Goal: Transaction & Acquisition: Purchase product/service

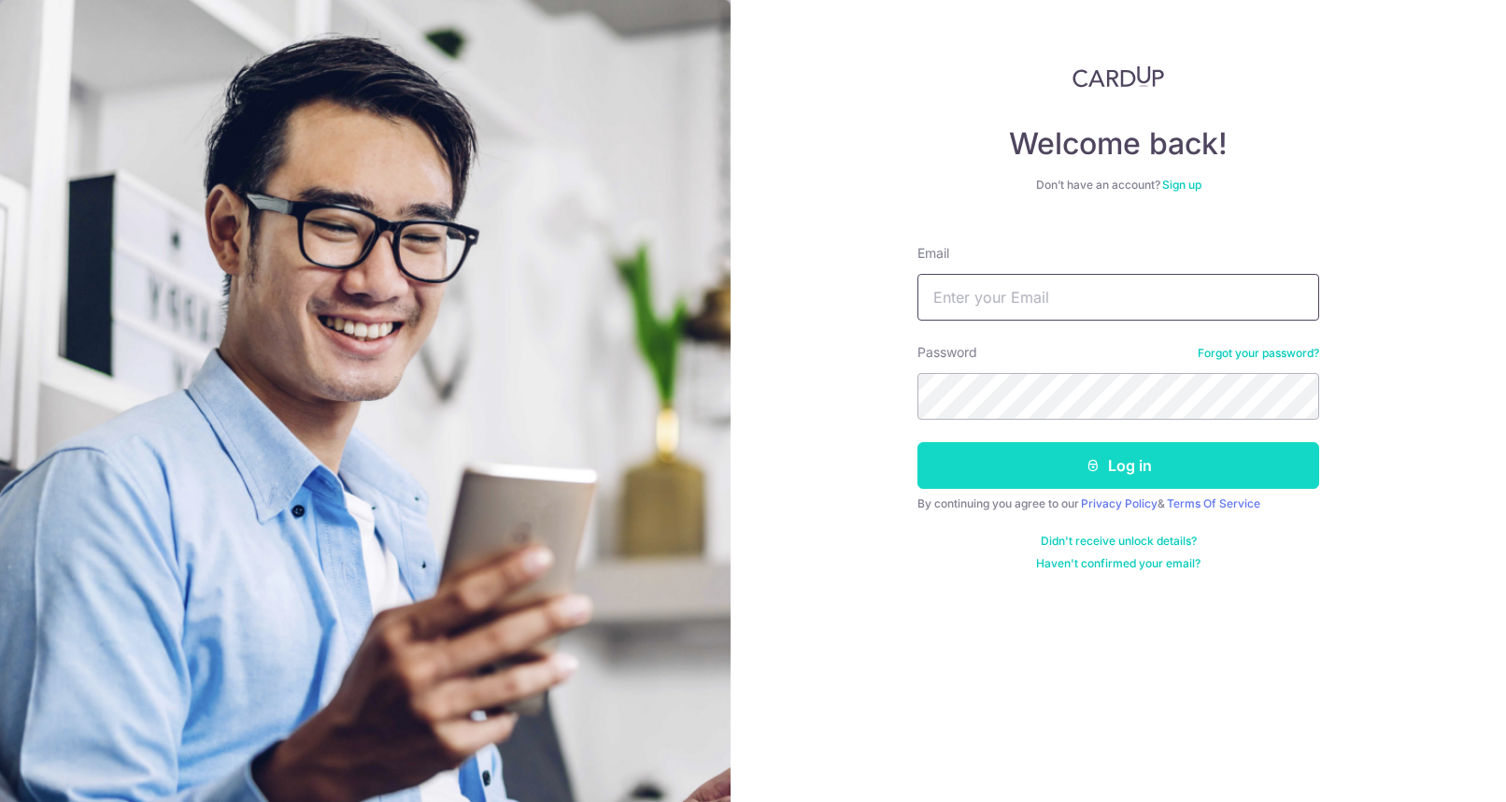
type input "tandl13@singnet.com.sg"
click at [1127, 472] on button "Log in" at bounding box center [1119, 465] width 402 height 47
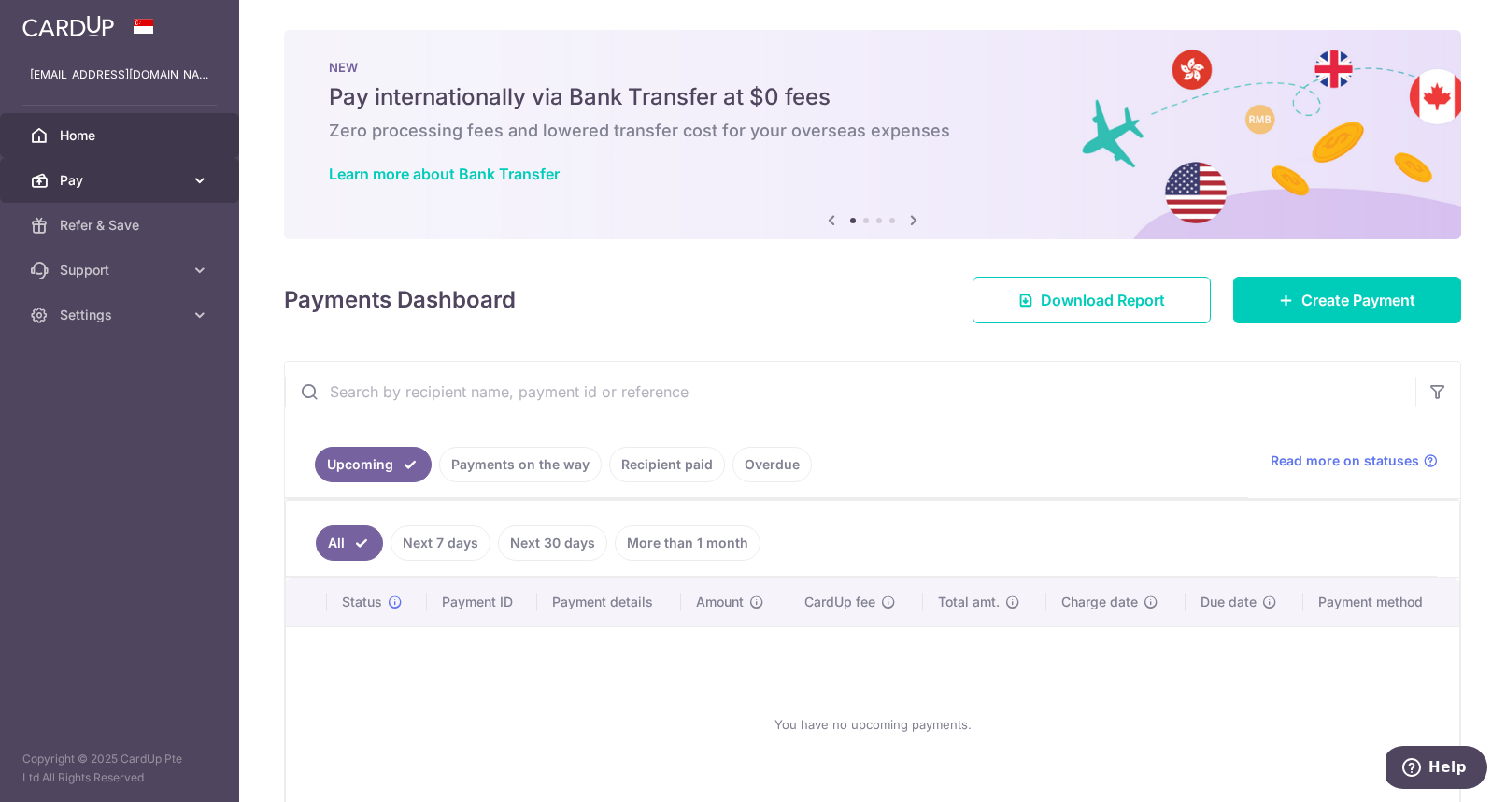
click at [122, 184] on span "Pay" at bounding box center [121, 180] width 123 height 19
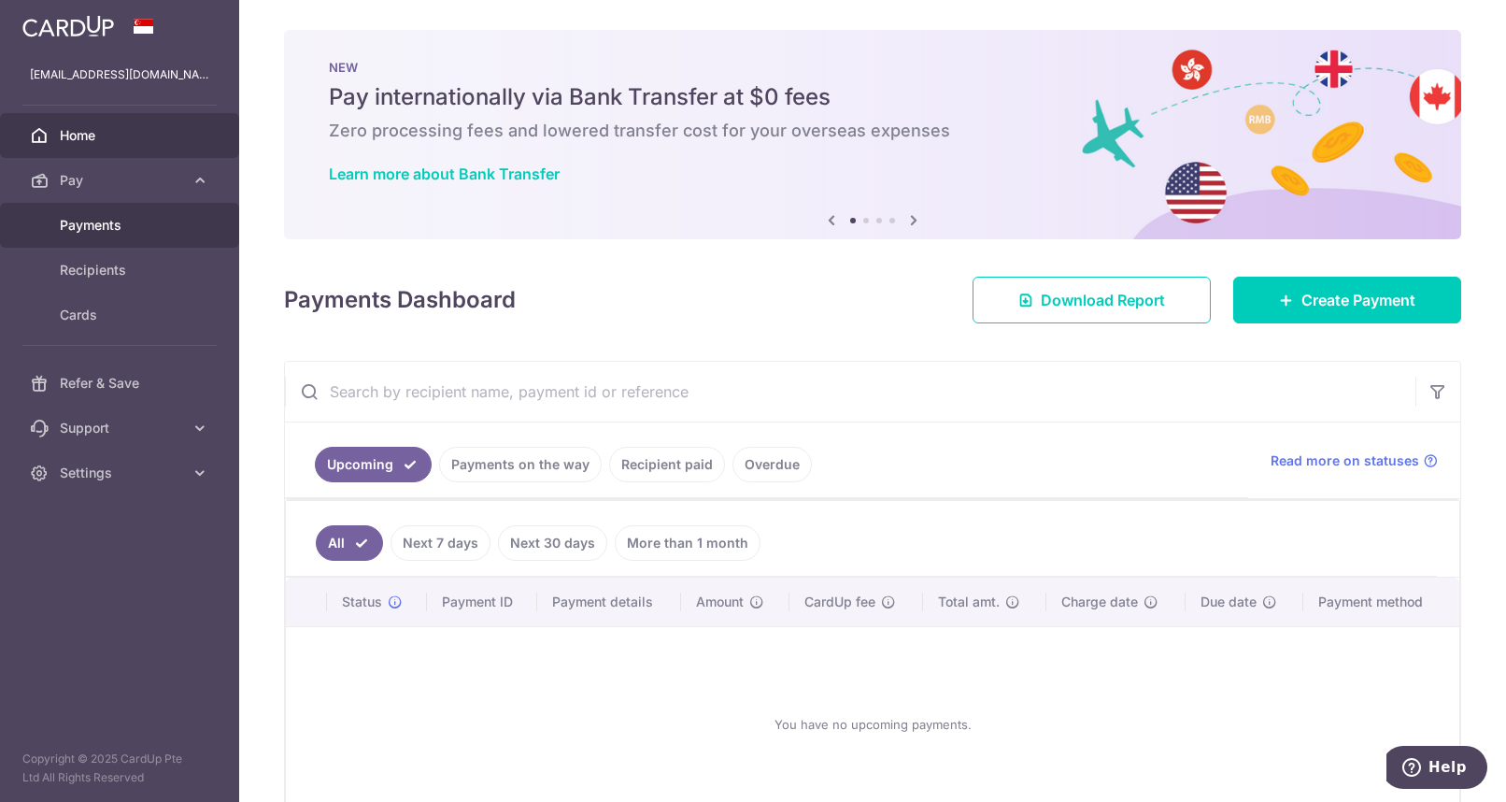
click at [115, 226] on div at bounding box center [760, 405] width 1521 height 810
click at [87, 223] on span "Payments" at bounding box center [121, 225] width 123 height 19
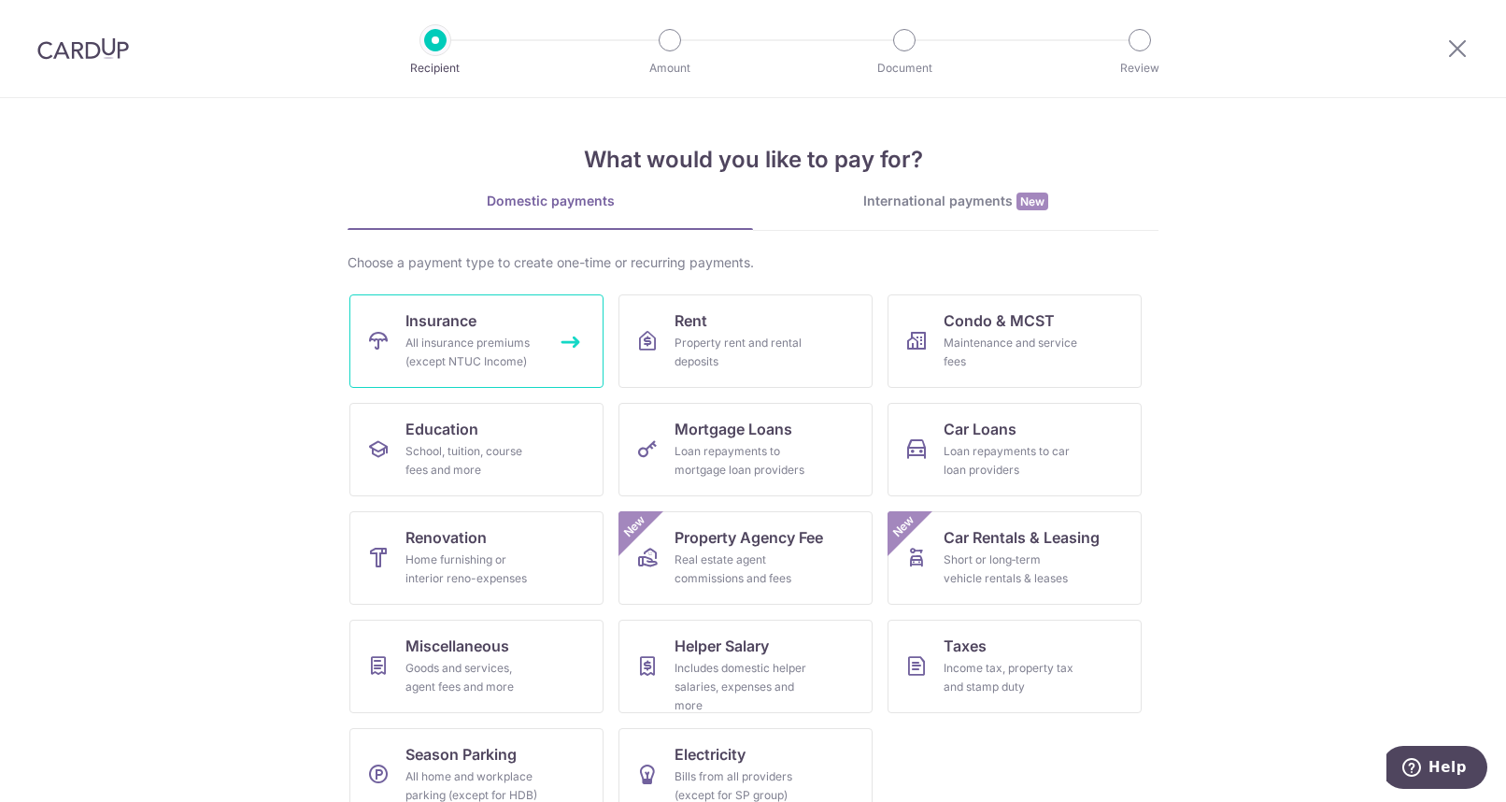
click at [460, 336] on div "All insurance premiums (except NTUC Income)" at bounding box center [473, 352] width 135 height 37
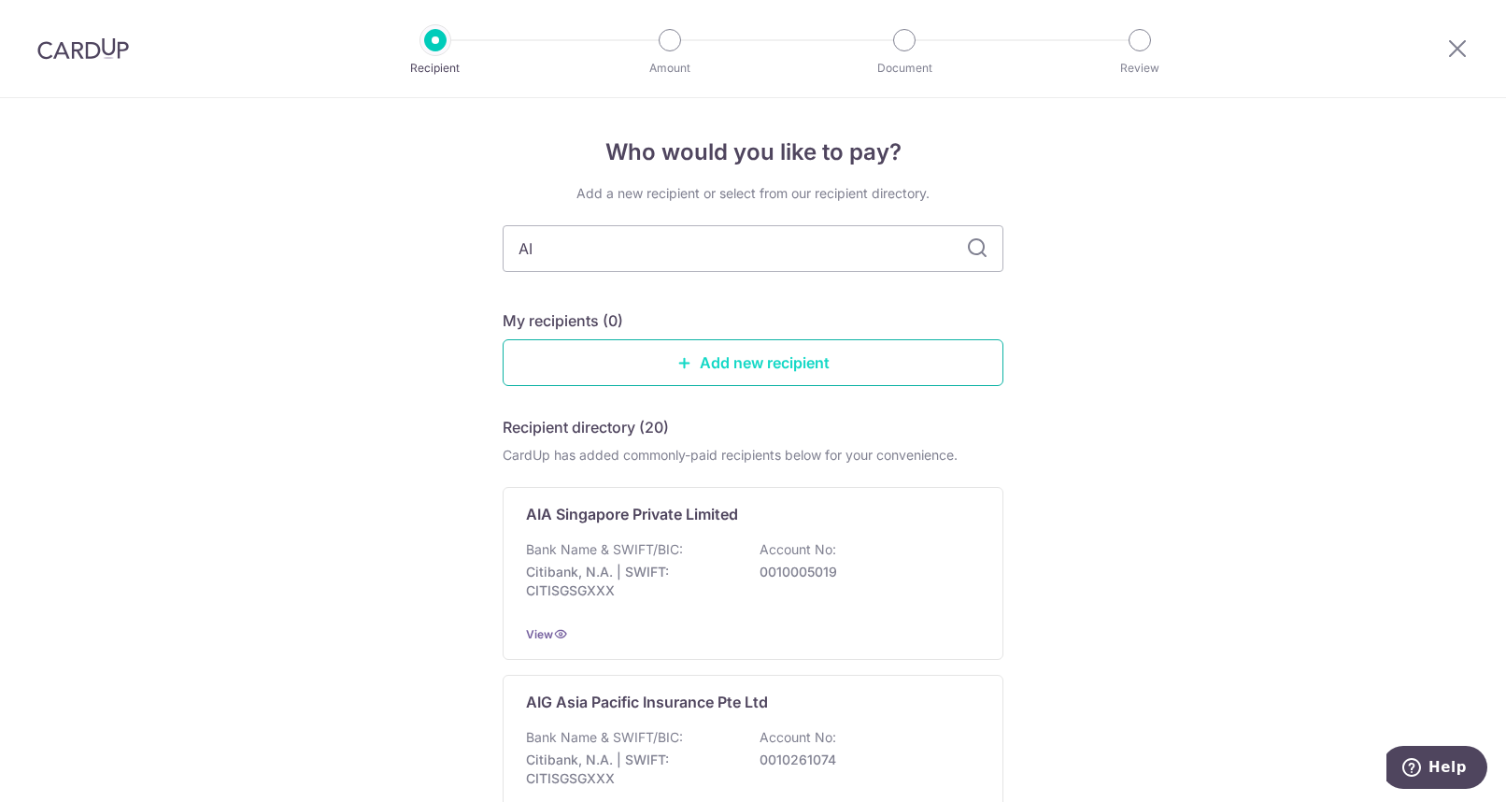
type input "AIA"
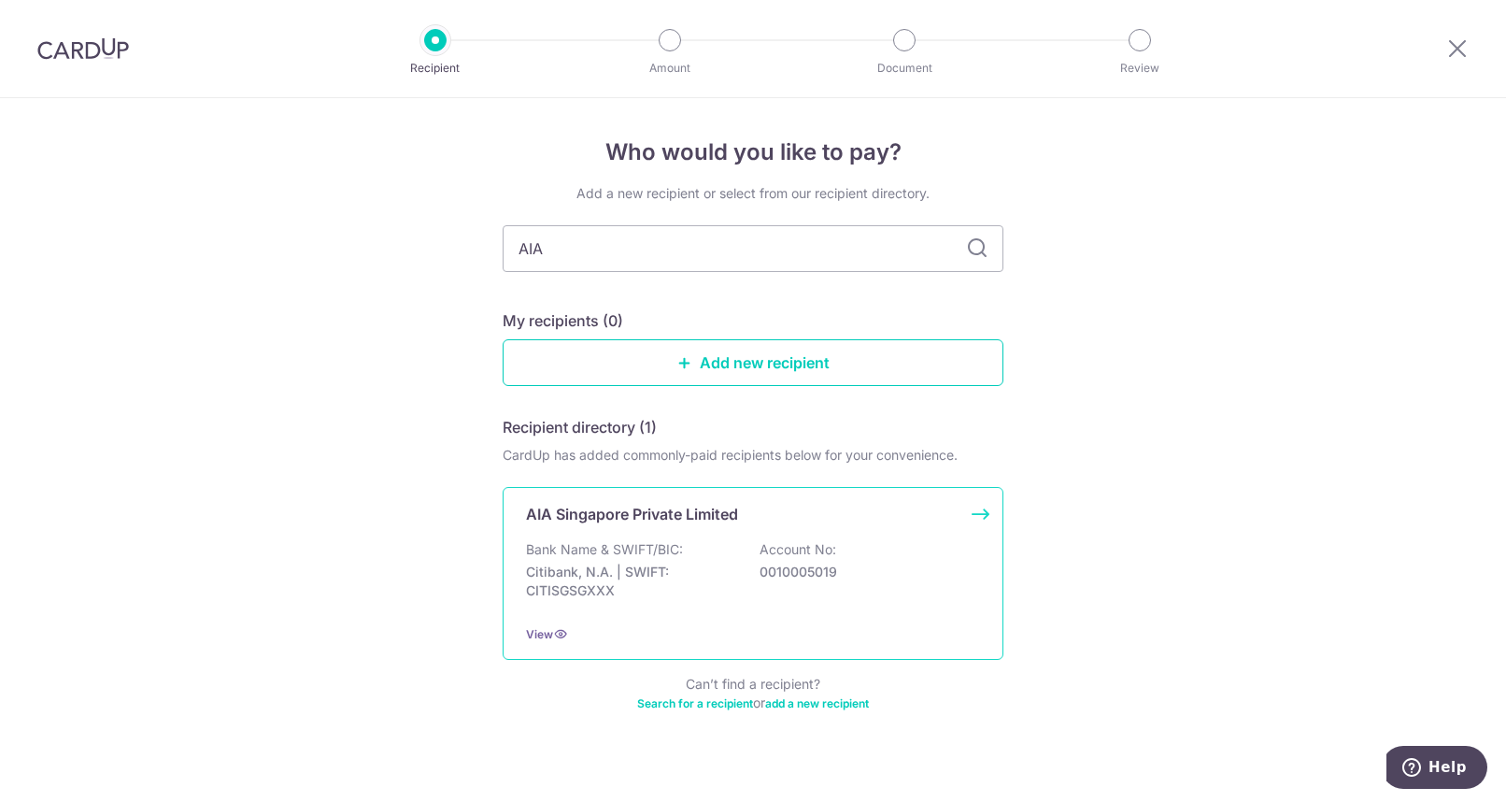
click at [677, 571] on p "Citibank, N.A. | SWIFT: CITISGSGXXX" at bounding box center [630, 581] width 209 height 37
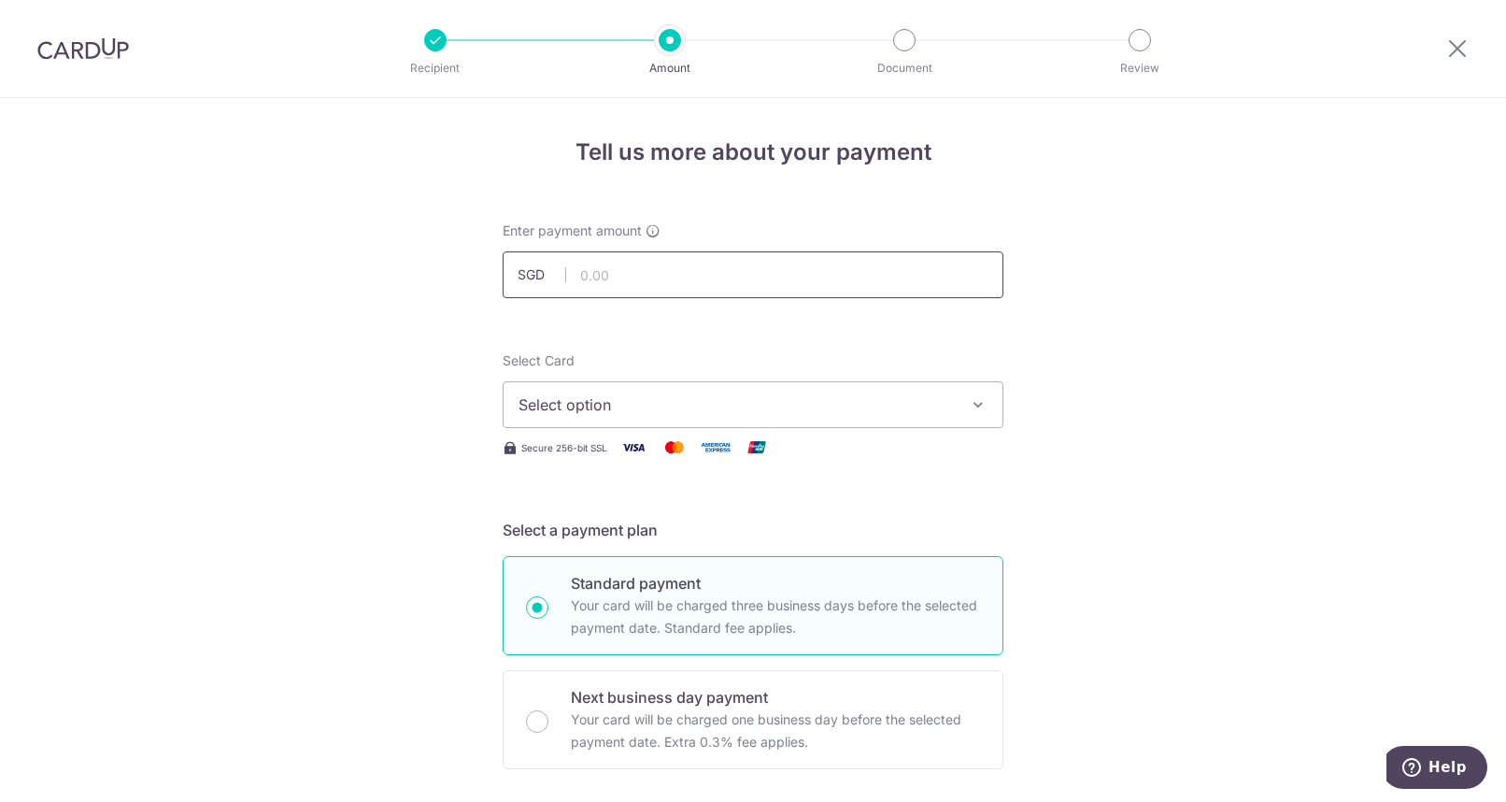
click at [629, 269] on input "text" at bounding box center [753, 274] width 501 height 47
type input "2,258.48"
click at [661, 399] on span "Select option" at bounding box center [736, 404] width 435 height 22
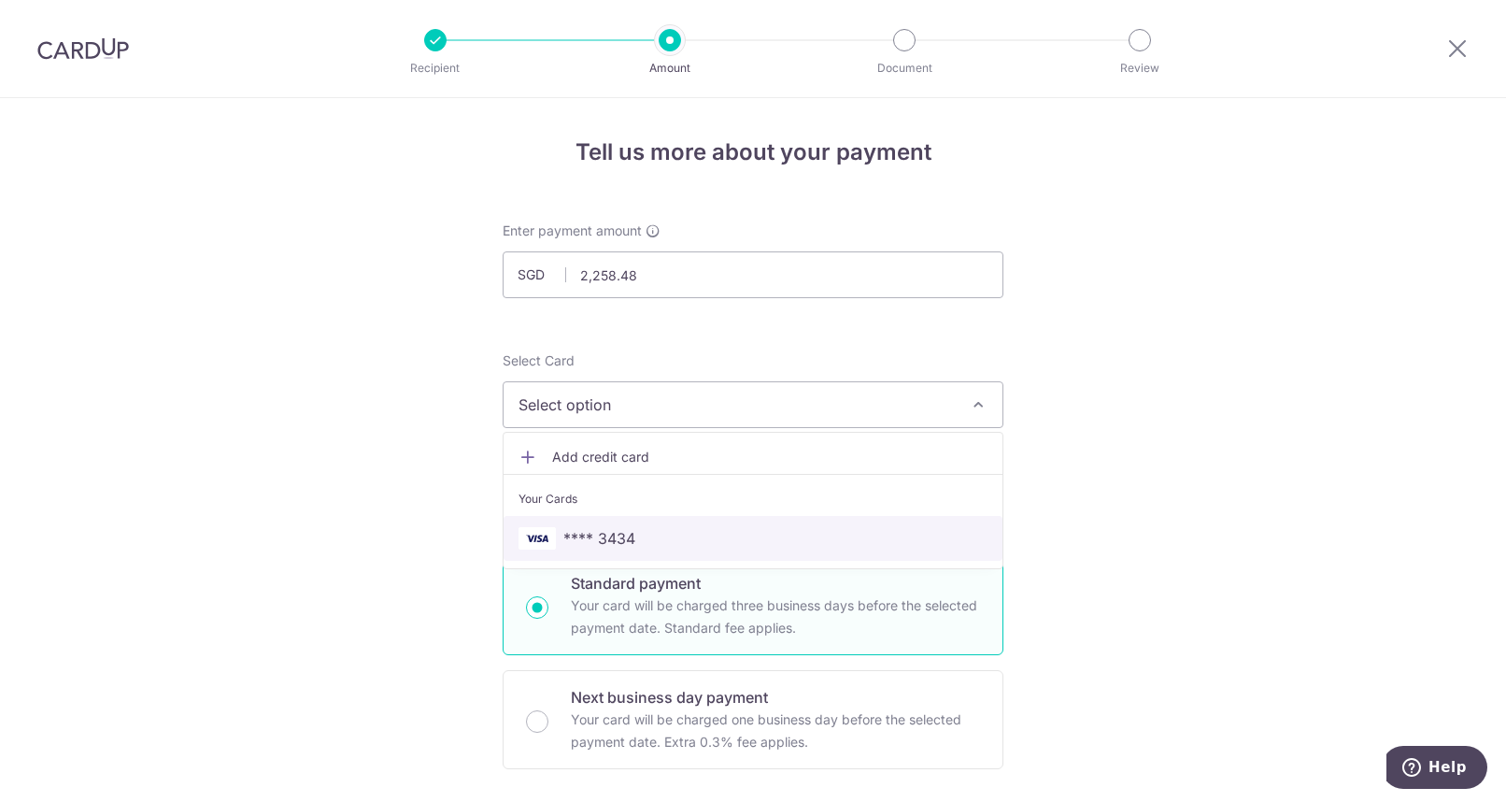
click at [583, 531] on span "**** 3434" at bounding box center [599, 538] width 72 height 22
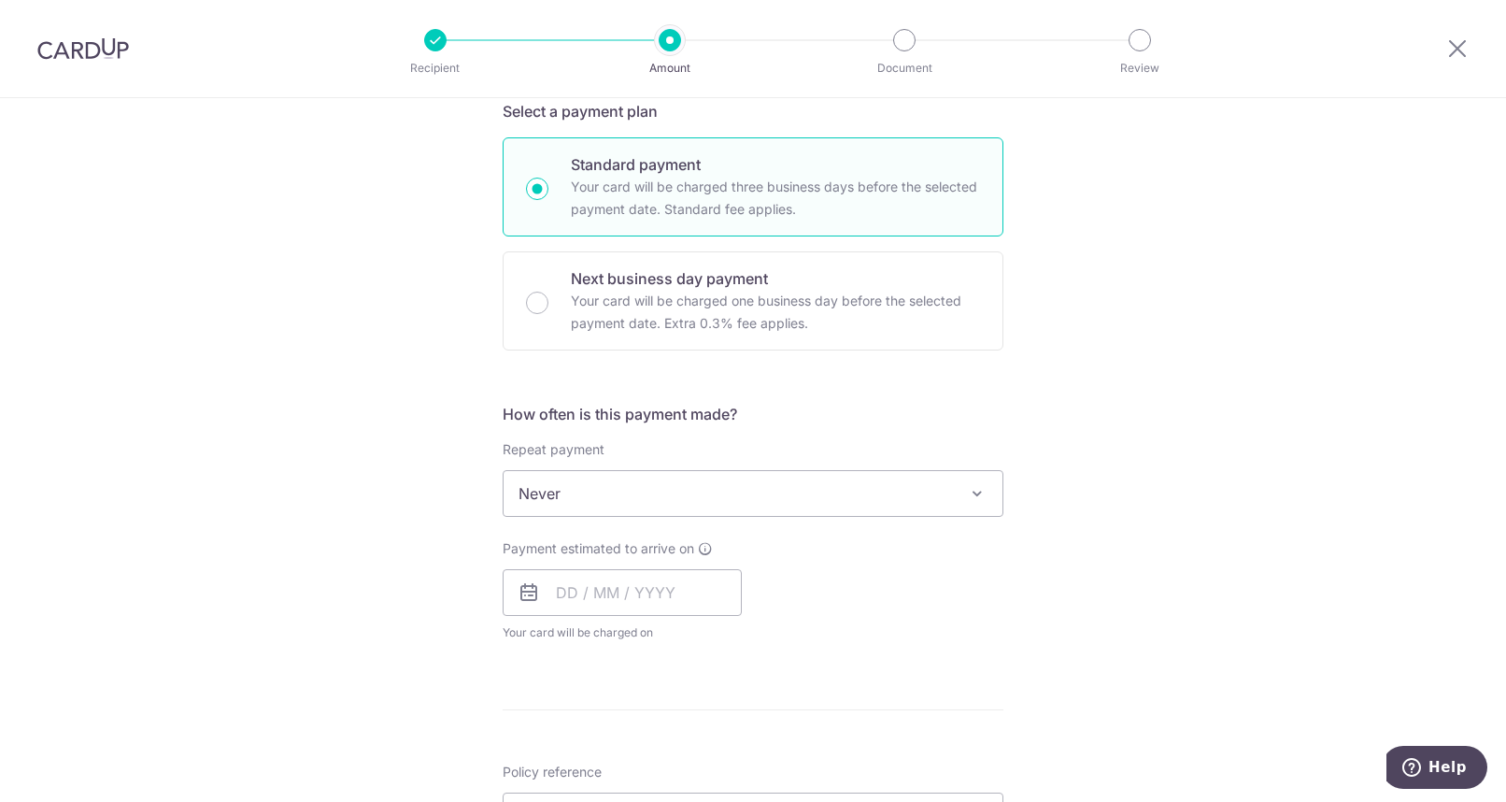
scroll to position [467, 0]
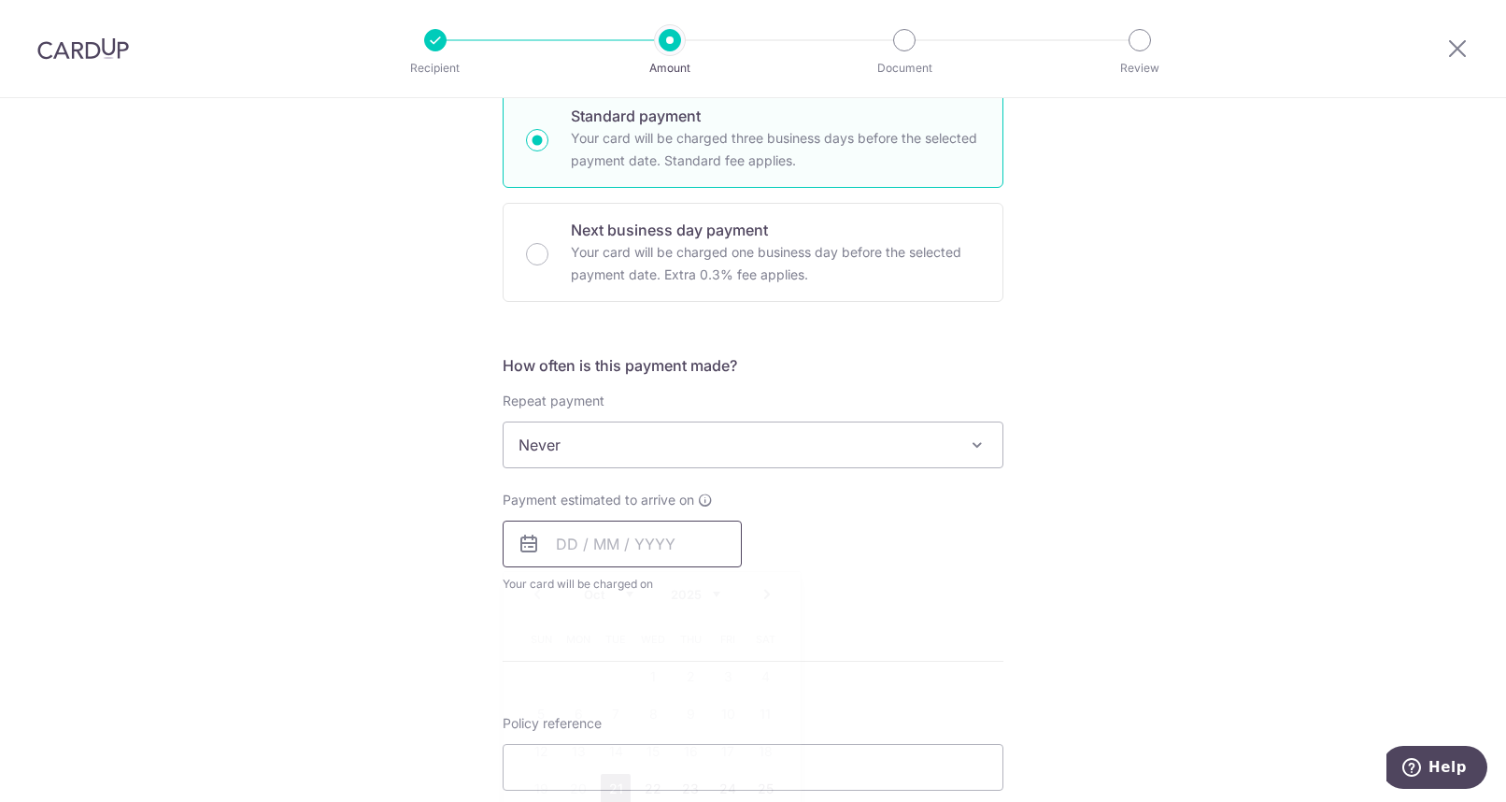
click at [565, 548] on input "text" at bounding box center [622, 543] width 239 height 47
click at [768, 595] on link "Next" at bounding box center [767, 594] width 22 height 22
click at [757, 673] on link "1" at bounding box center [765, 677] width 30 height 30
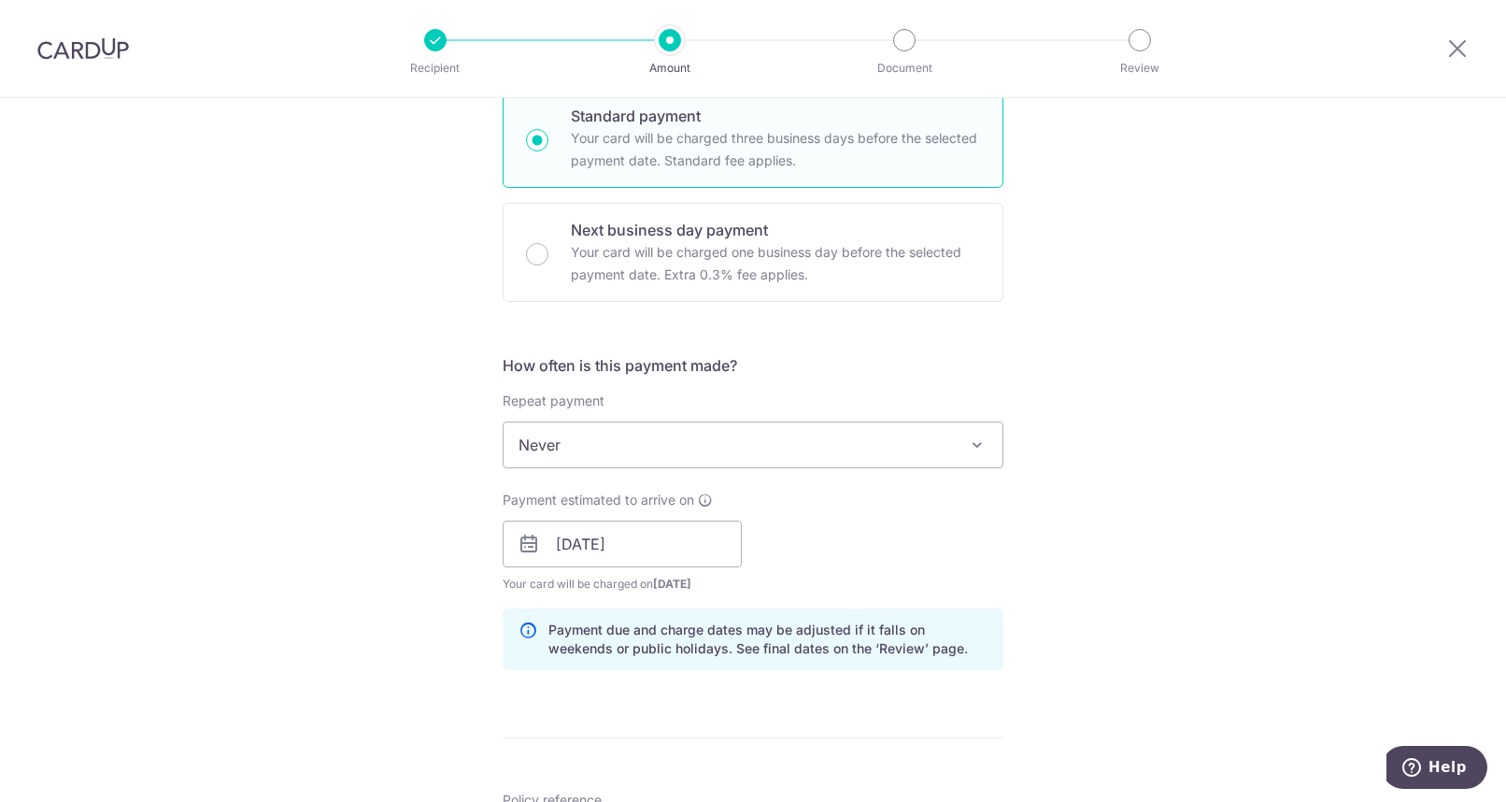
click at [1049, 577] on div "Tell us more about your payment Enter payment amount SGD 2,258.48 2258.48 Selec…" at bounding box center [753, 514] width 1506 height 1767
click at [704, 548] on input "01/11/2025" at bounding box center [622, 543] width 239 height 47
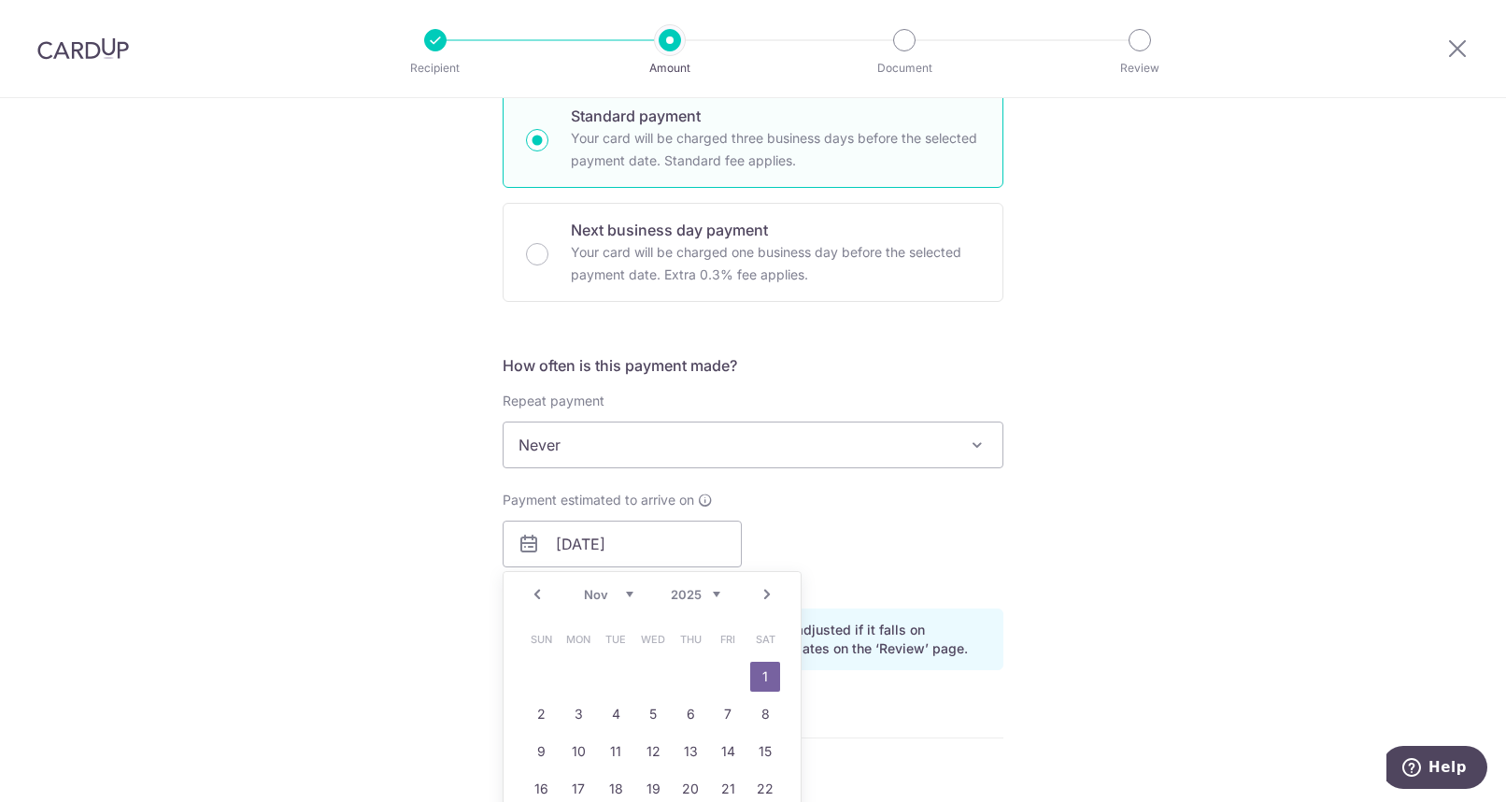
click at [538, 598] on link "Prev" at bounding box center [537, 594] width 22 height 22
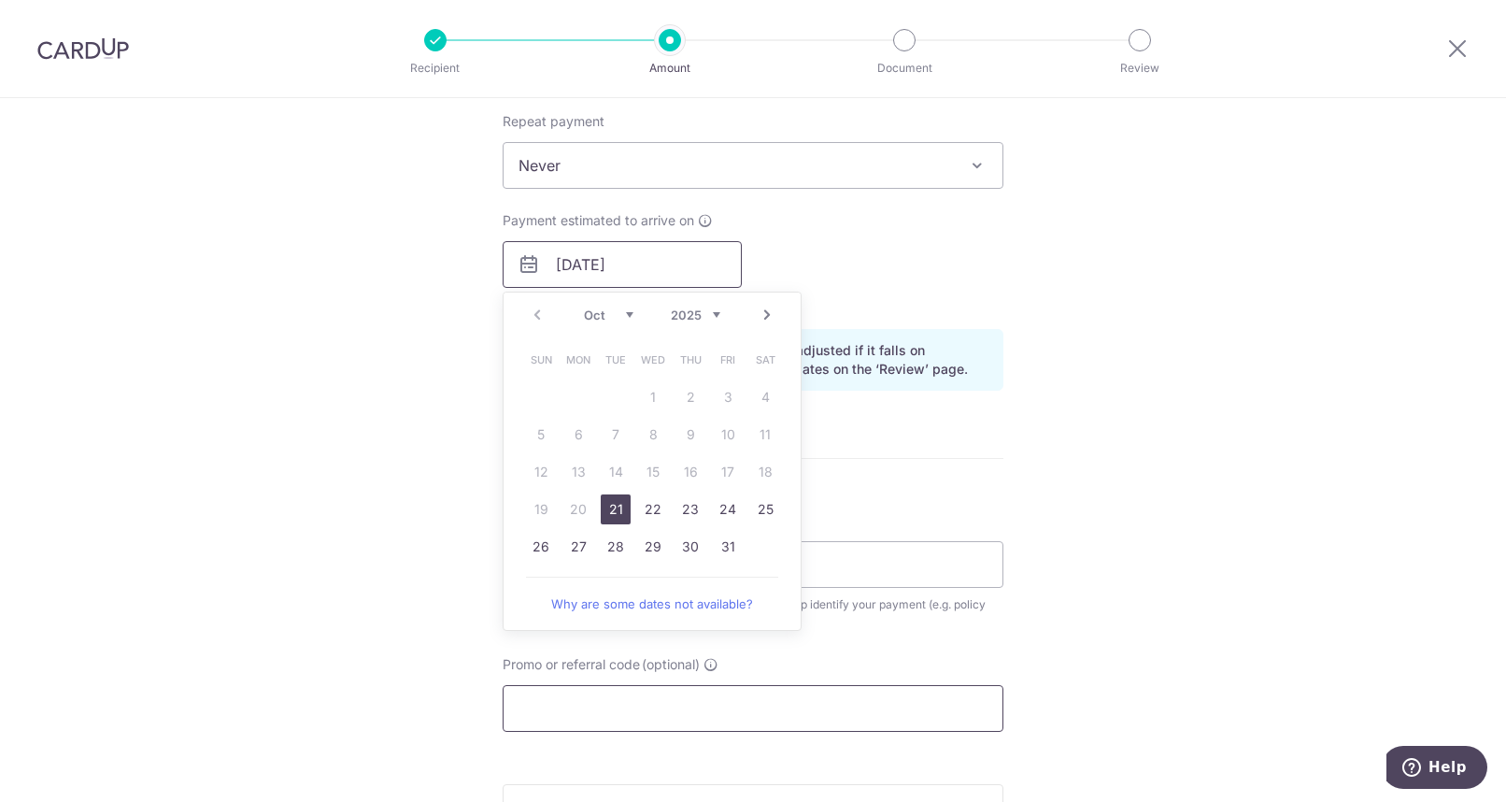
scroll to position [748, 0]
click at [724, 553] on link "31" at bounding box center [728, 546] width 30 height 30
type input "[DATE]"
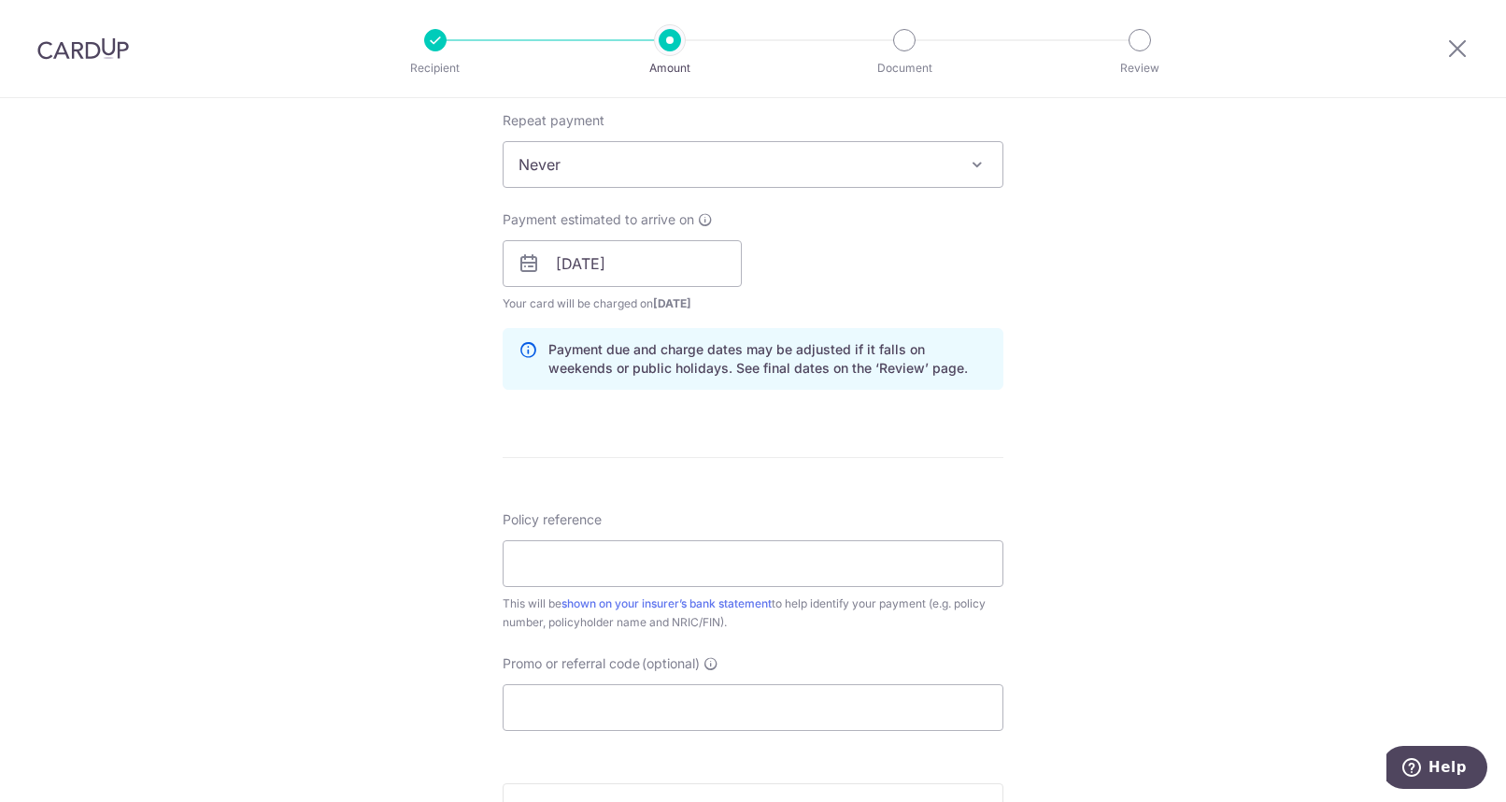
click at [1067, 514] on div "Tell us more about your payment Enter payment amount SGD 2,258.48 2258.48 Selec…" at bounding box center [753, 234] width 1506 height 1767
click at [399, 520] on div "Tell us more about your payment Enter payment amount SGD 2,258.48 2258.48 Selec…" at bounding box center [753, 234] width 1506 height 1767
click at [555, 554] on input "Policy reference" at bounding box center [753, 563] width 501 height 47
type input "H230159763"
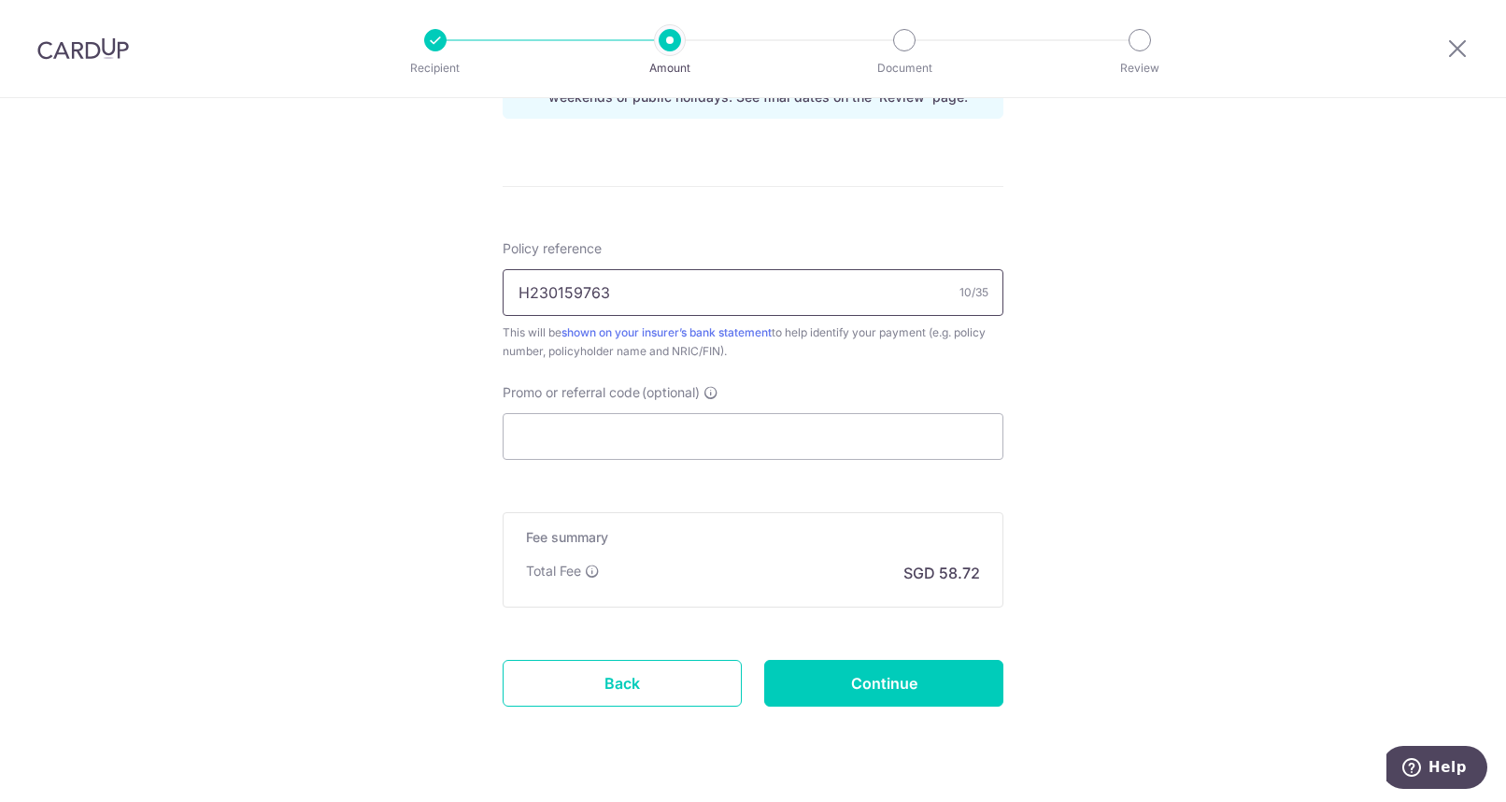
scroll to position [1063, 0]
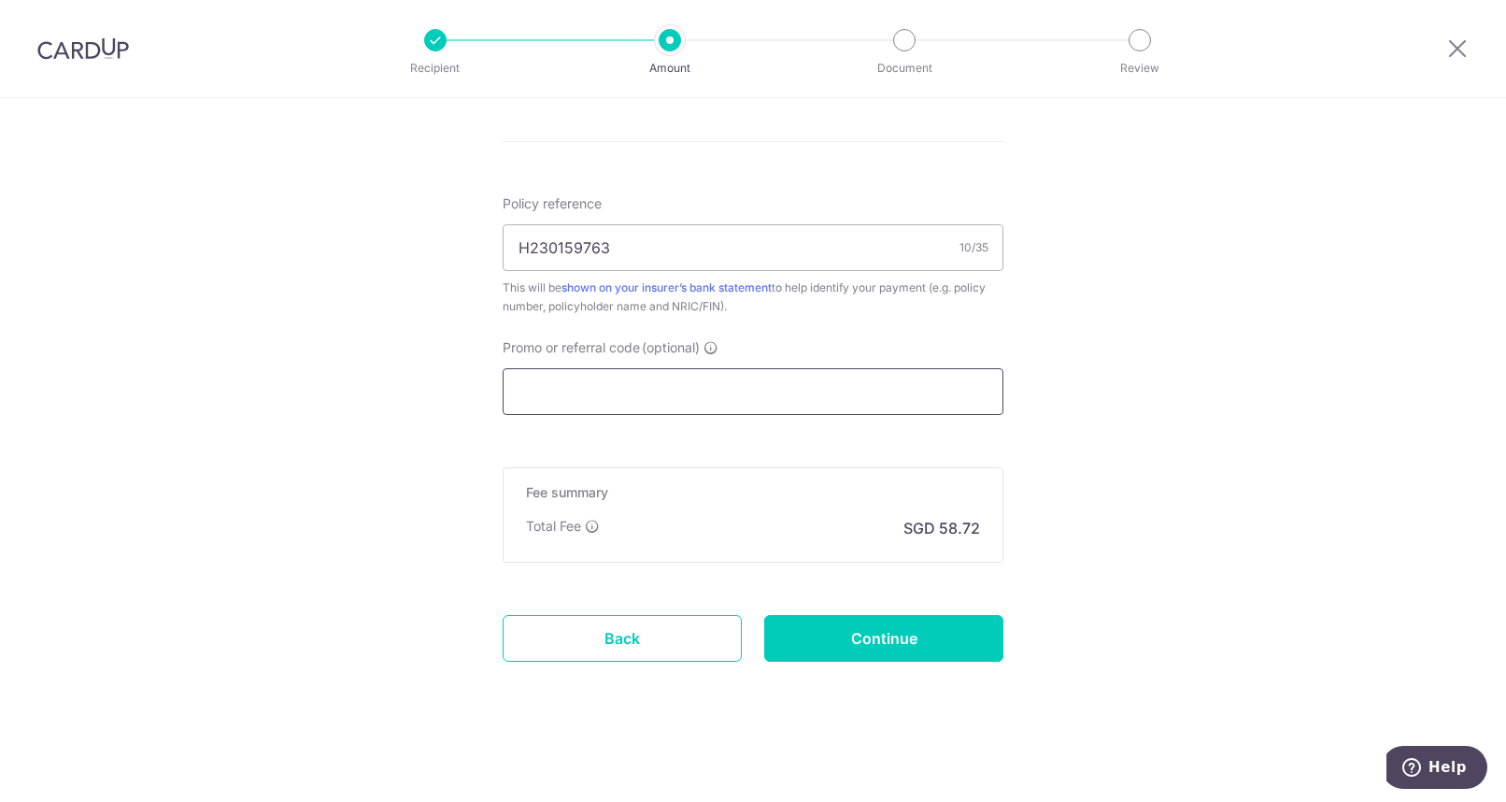
click at [599, 395] on input "Promo or referral code (optional)" at bounding box center [753, 391] width 501 height 47
paste input "OCBC195"
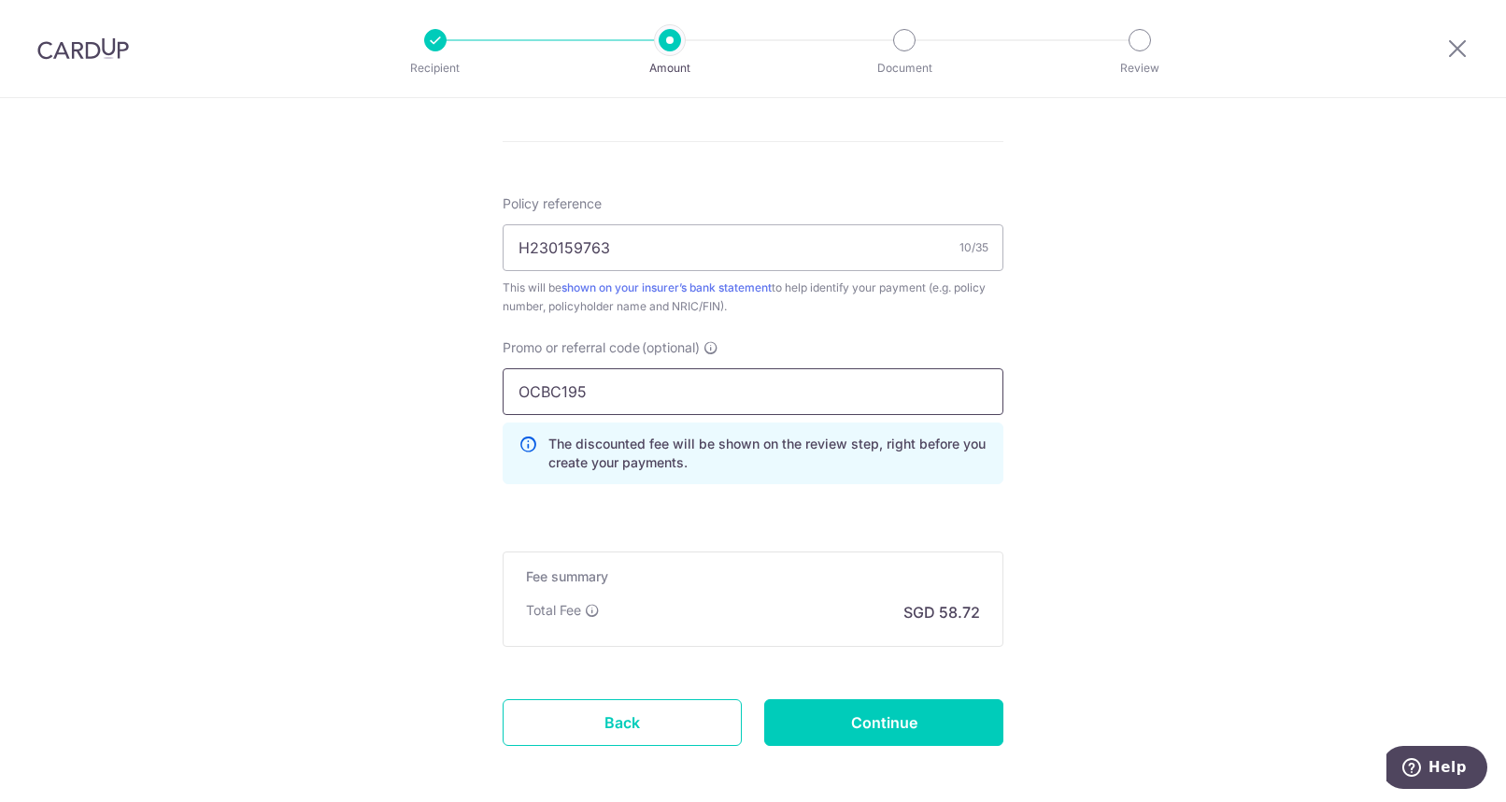
type input "OCBC195"
click at [896, 725] on input "Continue" at bounding box center [883, 722] width 239 height 47
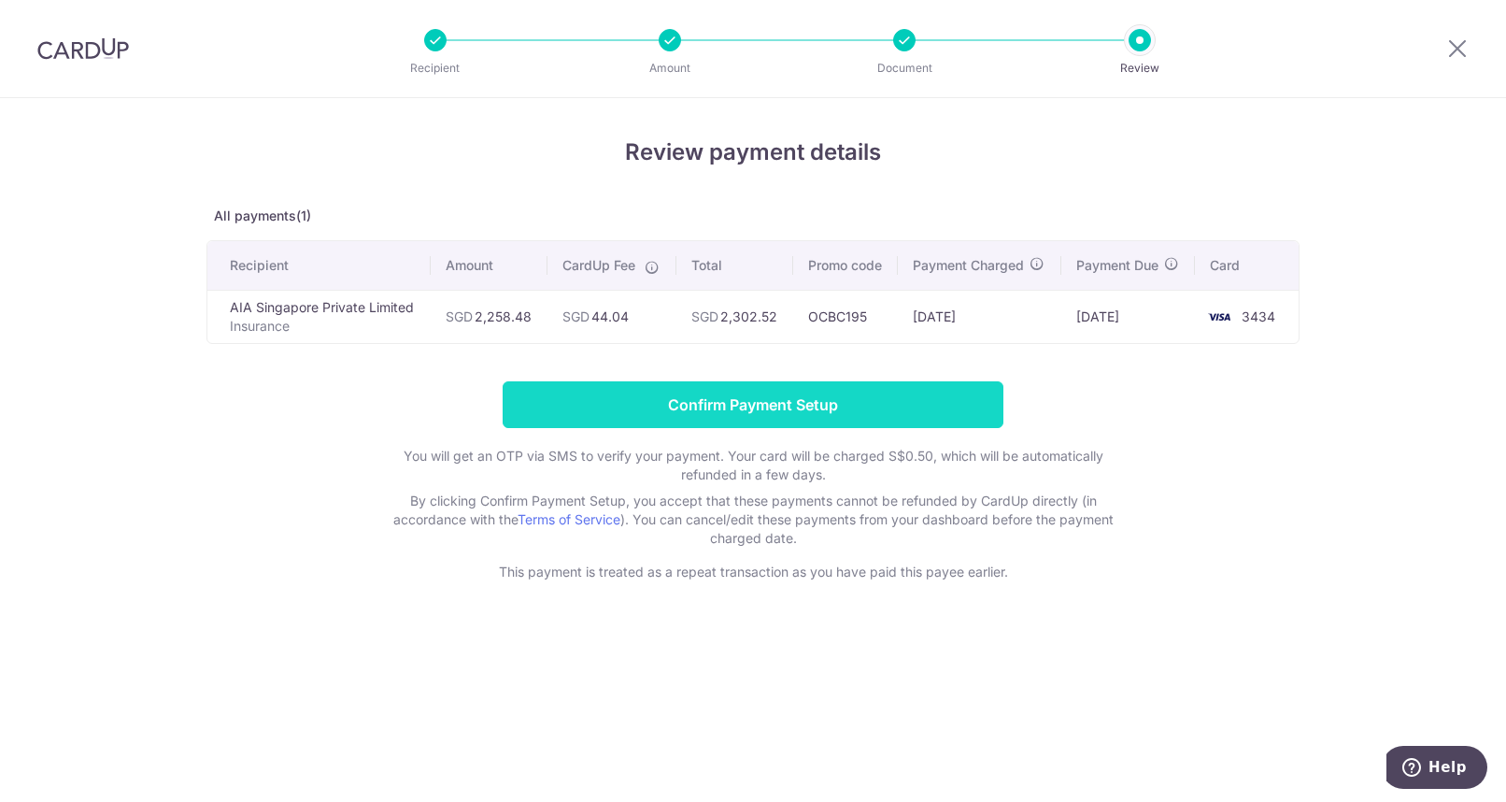
click at [778, 392] on input "Confirm Payment Setup" at bounding box center [753, 404] width 501 height 47
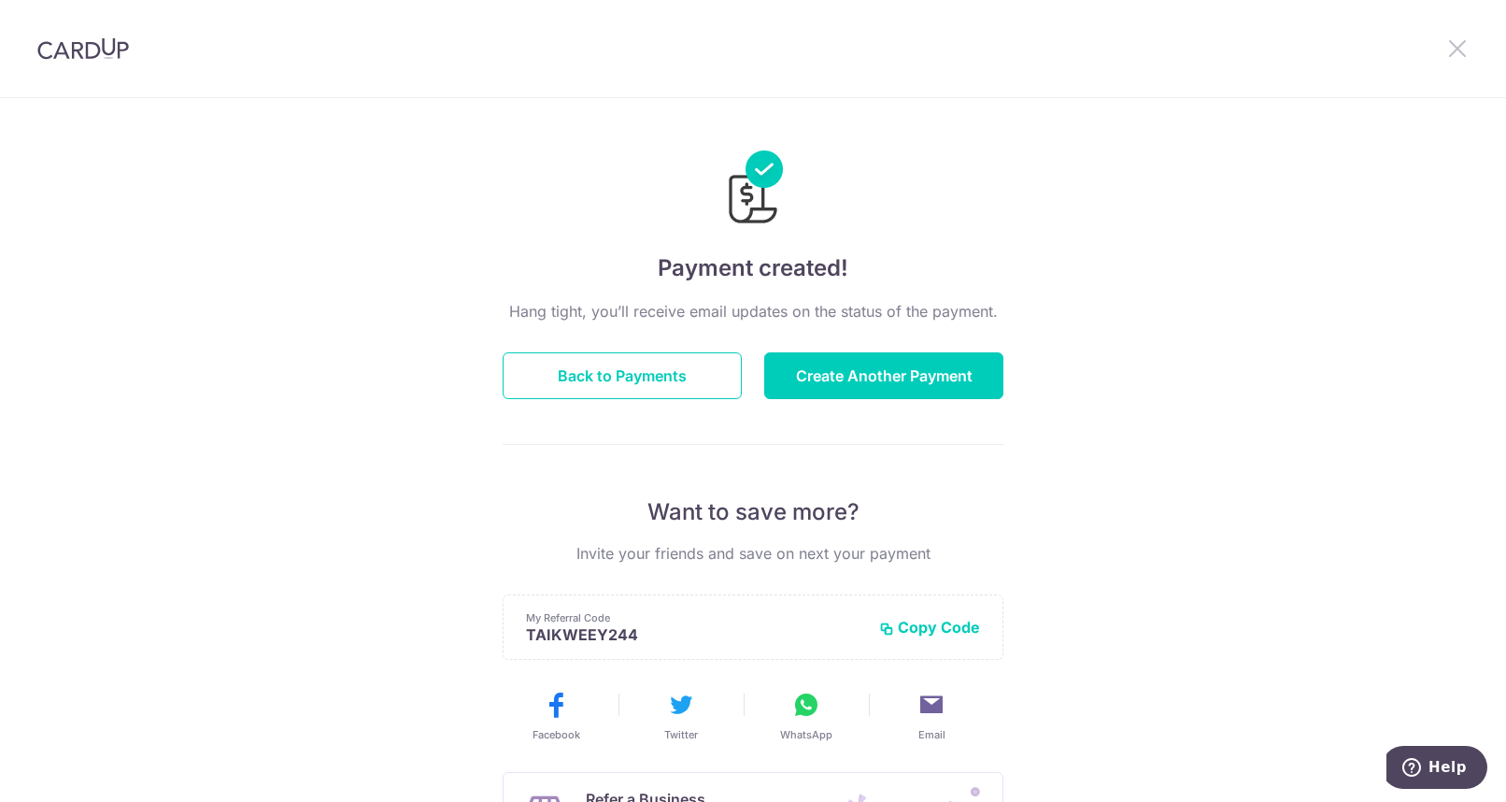
click at [1460, 50] on icon at bounding box center [1457, 47] width 22 height 23
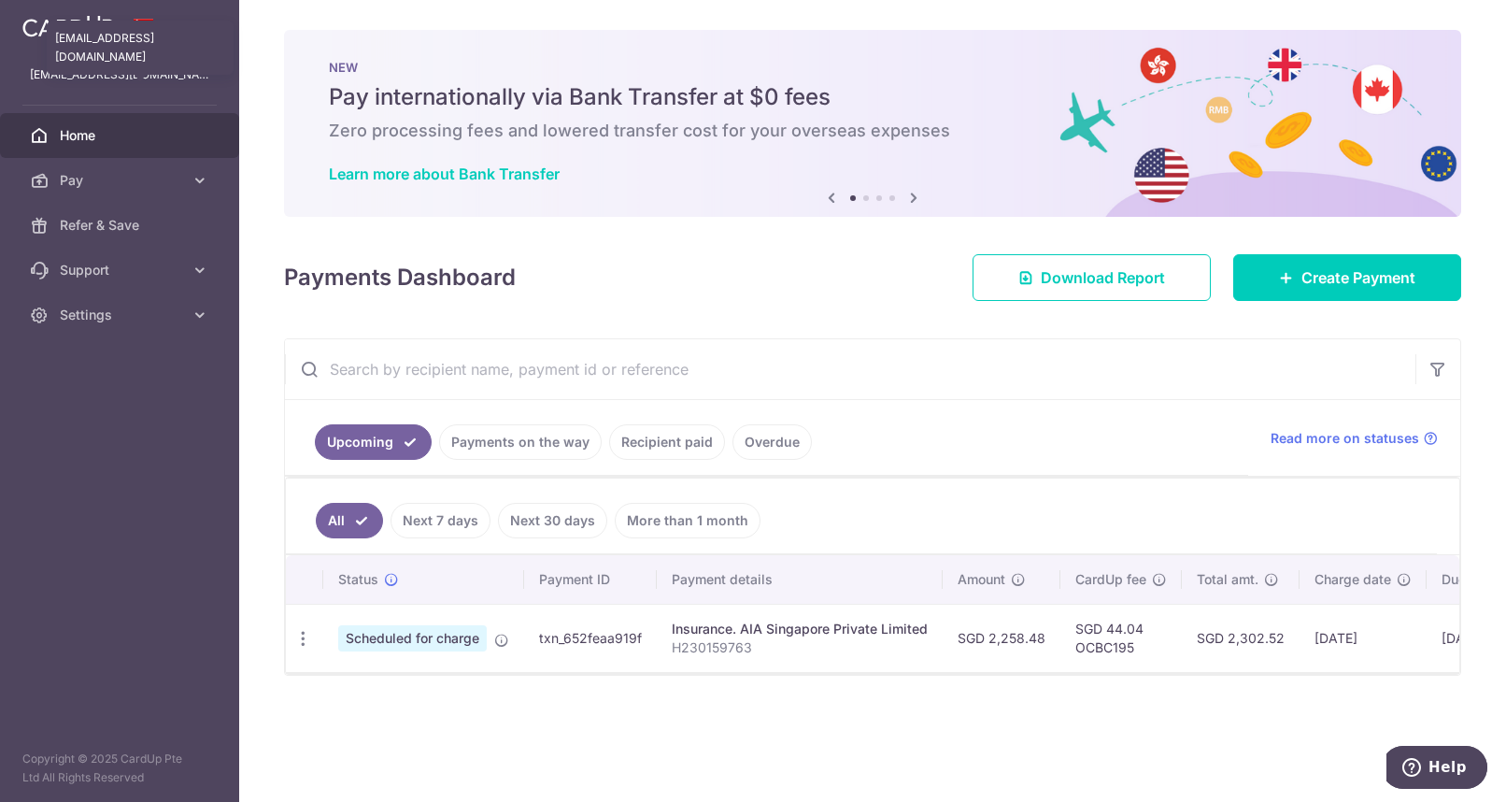
click at [123, 78] on p "[EMAIL_ADDRESS][DOMAIN_NAME]" at bounding box center [119, 74] width 179 height 19
click at [65, 323] on span "Settings" at bounding box center [121, 315] width 123 height 19
click at [82, 406] on span "Logout" at bounding box center [121, 404] width 123 height 19
